Goal: Find specific page/section: Find specific page/section

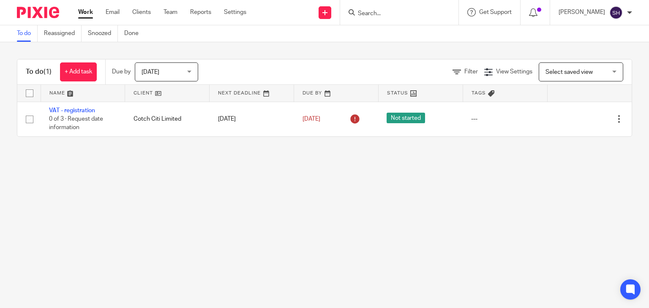
click at [366, 14] on input "Search" at bounding box center [395, 14] width 76 height 8
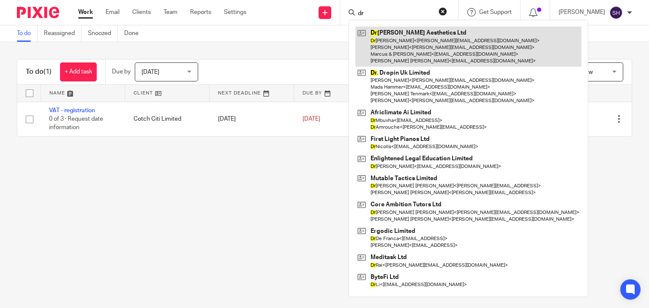
type input "dr"
click at [406, 42] on link at bounding box center [468, 47] width 226 height 40
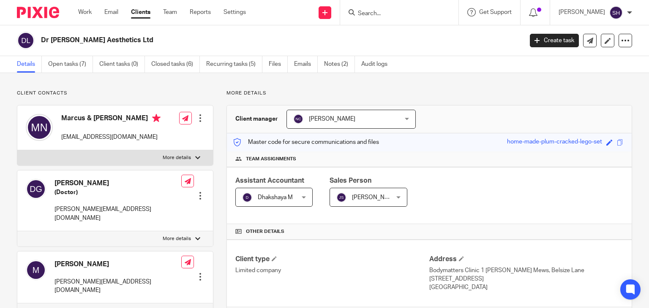
click at [154, 44] on h2 "Dr Marc Aesthetics Ltd" at bounding box center [231, 40] width 381 height 9
drag, startPoint x: 41, startPoint y: 38, endPoint x: 134, endPoint y: 33, distance: 92.2
click at [134, 33] on div "Dr Marc Aesthetics Ltd" at bounding box center [267, 41] width 500 height 18
drag, startPoint x: 352, startPoint y: 78, endPoint x: 387, endPoint y: 102, distance: 42.5
click at [383, 103] on div "Client contacts Dr Nick Geyer (Doctor) nick@drmarcaesthetics.com Edit contact C…" at bounding box center [324, 304] width 649 height 463
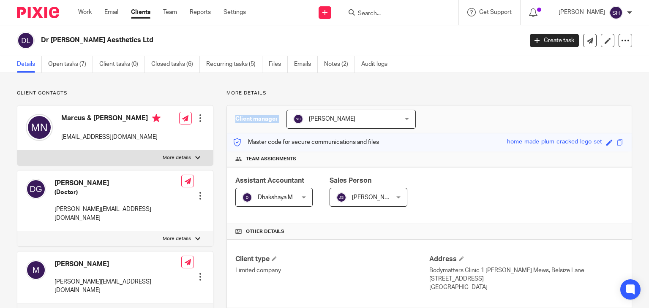
click at [393, 95] on p "More details" at bounding box center [429, 93] width 406 height 7
click at [287, 88] on div "Client contacts Dr Nick Geyer (Doctor) nick@drmarcaesthetics.com Edit contact C…" at bounding box center [324, 304] width 649 height 463
drag, startPoint x: 216, startPoint y: 90, endPoint x: 310, endPoint y: 93, distance: 93.4
click at [310, 93] on div "More details Client manager Nupur Chaudhuri Nupur Chaudhuri Aashish A Abinandha…" at bounding box center [422, 305] width 419 height 430
click at [335, 88] on div "Client contacts Dr Nick Geyer (Doctor) nick@drmarcaesthetics.com Edit contact C…" at bounding box center [324, 304] width 649 height 463
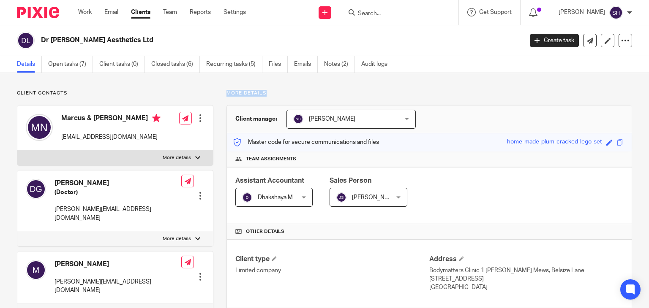
click at [245, 84] on div "Client contacts Dr Nick Geyer (Doctor) nick@drmarcaesthetics.com Edit contact C…" at bounding box center [324, 304] width 649 height 463
click at [240, 78] on div "Client contacts Dr Nick Geyer (Doctor) nick@drmarcaesthetics.com Edit contact C…" at bounding box center [324, 304] width 649 height 463
drag, startPoint x: 224, startPoint y: 90, endPoint x: 292, endPoint y: 90, distance: 68.9
click at [292, 90] on div "More details Client manager Nupur Chaudhuri Nupur Chaudhuri Aashish A Abinandha…" at bounding box center [422, 305] width 419 height 430
click at [299, 84] on div "Client contacts Dr Nick Geyer (Doctor) nick@drmarcaesthetics.com Edit contact C…" at bounding box center [324, 304] width 649 height 463
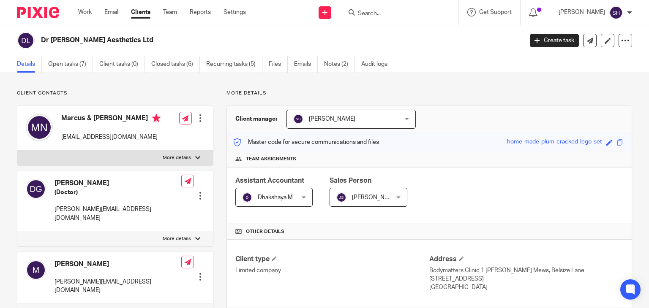
click at [46, 39] on h2 "Dr Marc Aesthetics Ltd" at bounding box center [231, 40] width 381 height 9
drag, startPoint x: 113, startPoint y: 41, endPoint x: 118, endPoint y: 39, distance: 5.7
click at [114, 41] on h2 "Dr Marc Aesthetics Ltd" at bounding box center [231, 40] width 381 height 9
click at [368, 12] on input "Search" at bounding box center [395, 14] width 76 height 8
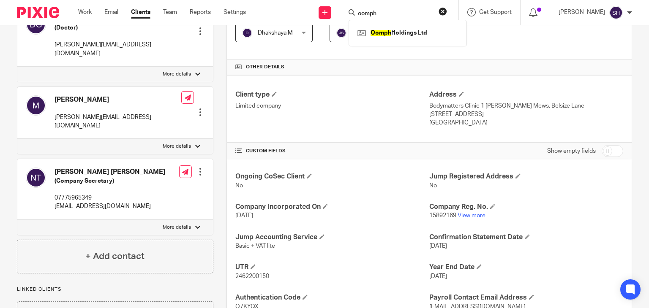
scroll to position [227, 0]
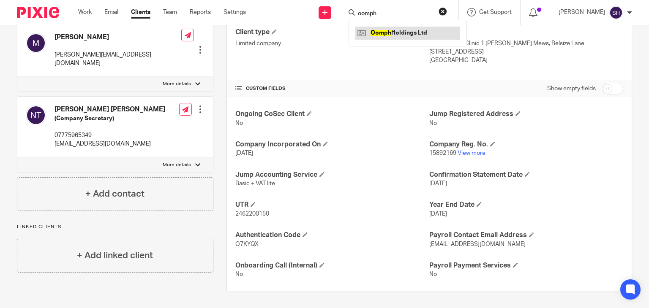
type input "oomph"
click at [406, 27] on link at bounding box center [407, 33] width 105 height 13
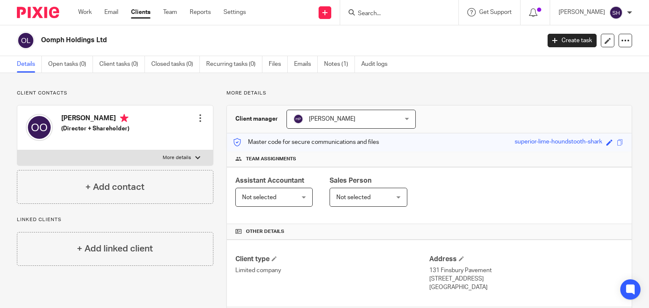
click at [389, 12] on input "Search" at bounding box center [395, 14] width 76 height 8
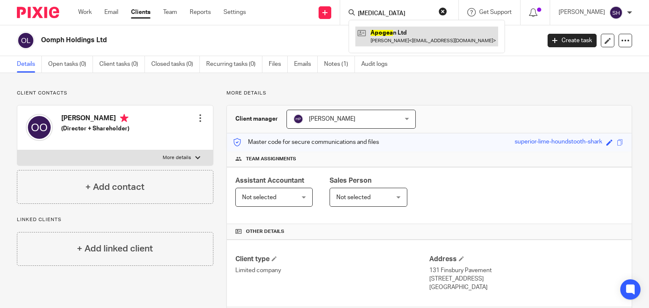
type input "apogen"
click at [426, 43] on link at bounding box center [426, 36] width 143 height 19
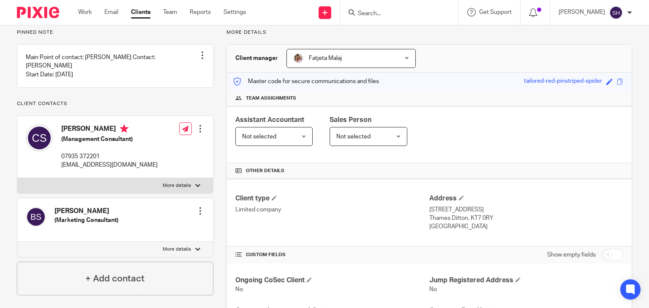
scroll to position [28, 0]
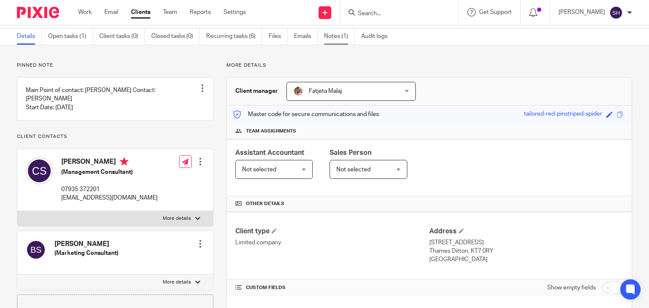
click at [327, 35] on link "Notes (1)" at bounding box center [339, 36] width 31 height 16
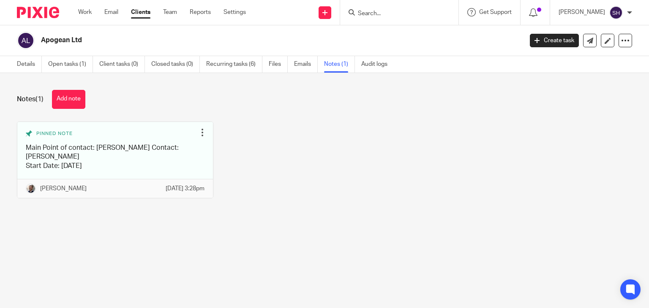
click at [368, 13] on input "Search" at bounding box center [395, 14] width 76 height 8
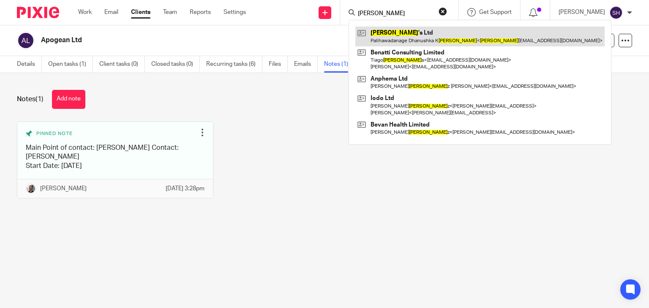
type input "[PERSON_NAME]"
click at [417, 38] on link at bounding box center [479, 36] width 249 height 19
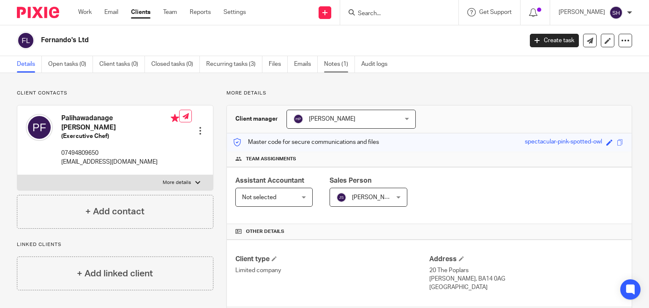
click at [341, 67] on link "Notes (1)" at bounding box center [339, 64] width 31 height 16
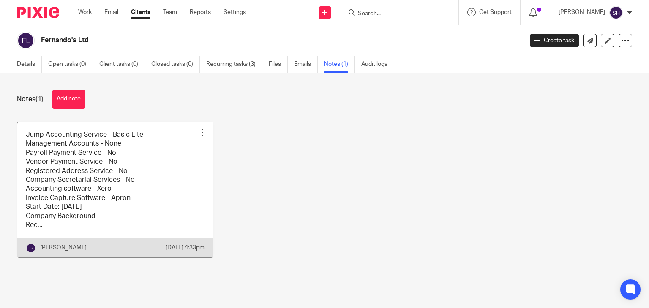
click at [77, 181] on link at bounding box center [115, 190] width 196 height 136
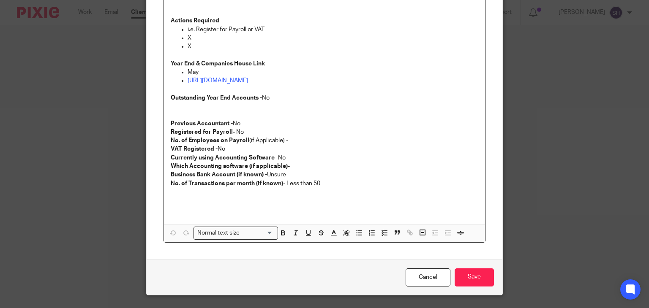
scroll to position [281, 0]
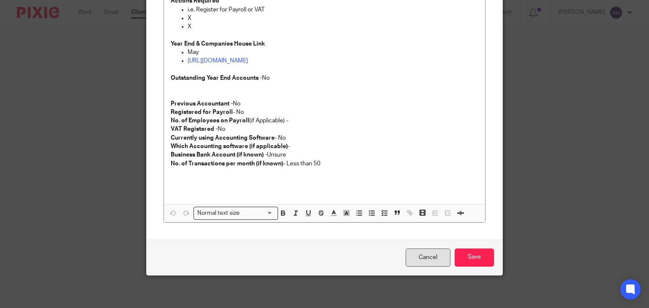
click at [419, 256] on link "Cancel" at bounding box center [428, 258] width 45 height 18
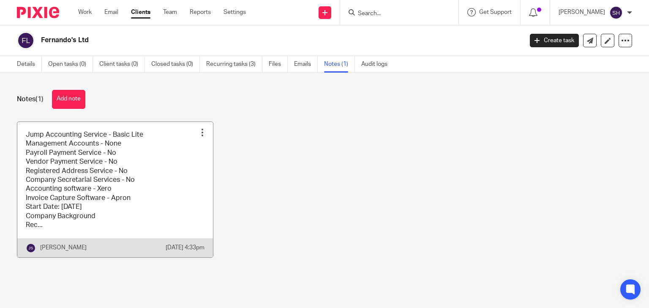
click at [49, 190] on link at bounding box center [115, 190] width 196 height 136
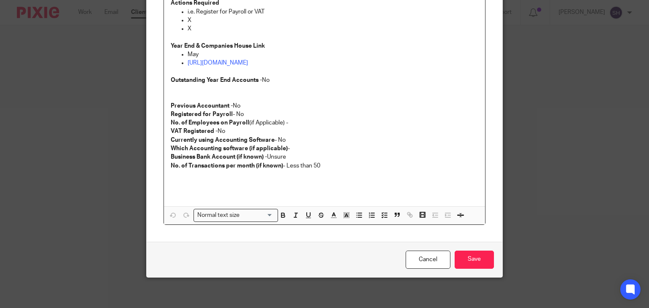
scroll to position [281, 0]
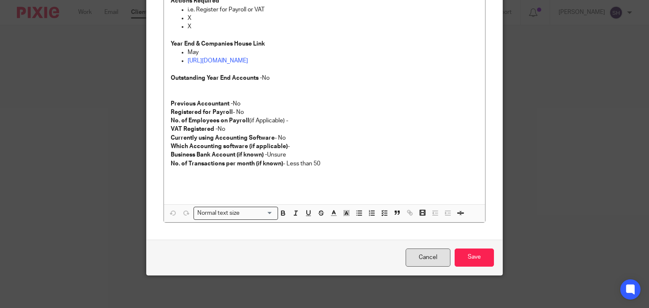
click at [417, 249] on link "Cancel" at bounding box center [428, 258] width 45 height 18
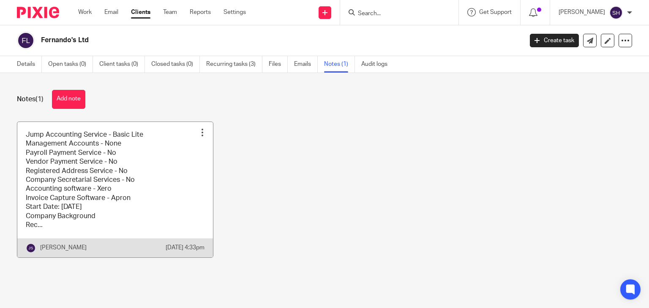
click at [101, 184] on link at bounding box center [115, 190] width 196 height 136
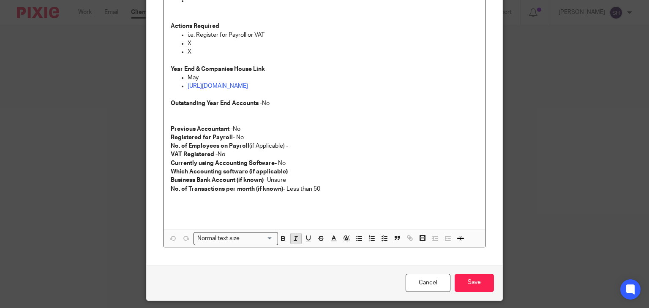
scroll to position [281, 0]
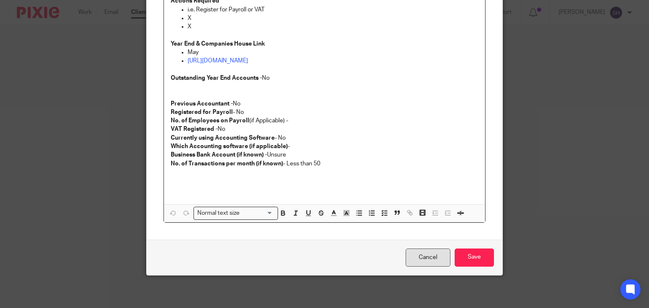
click at [429, 257] on link "Cancel" at bounding box center [428, 258] width 45 height 18
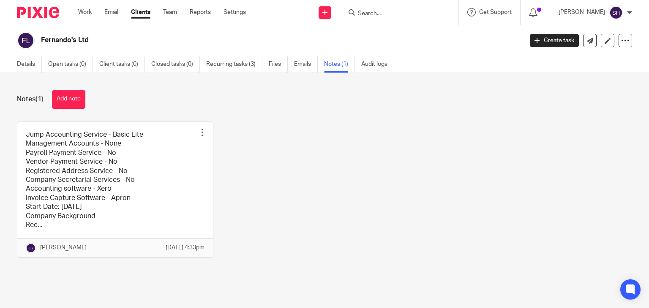
click at [362, 13] on input "Search" at bounding box center [395, 14] width 76 height 8
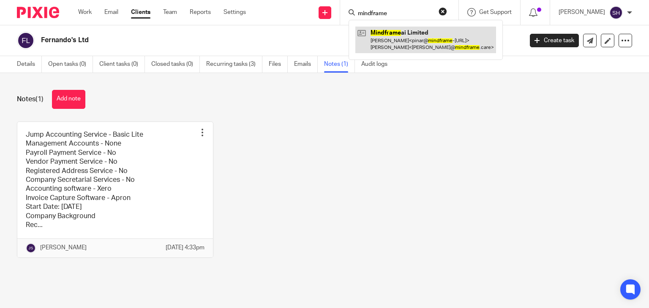
type input "mindframe"
click at [404, 32] on link at bounding box center [425, 40] width 141 height 26
